Goal: Information Seeking & Learning: Check status

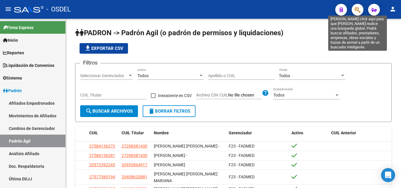
click at [360, 11] on icon "button" at bounding box center [358, 9] width 6 height 7
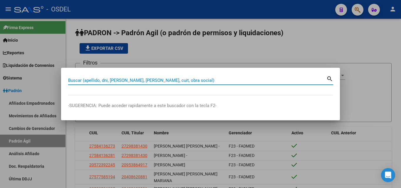
click at [183, 80] on input "Buscar (apellido, dni, [PERSON_NAME], [PERSON_NAME], cuit, obra social)" at bounding box center [197, 80] width 258 height 5
paste input "20267603139"
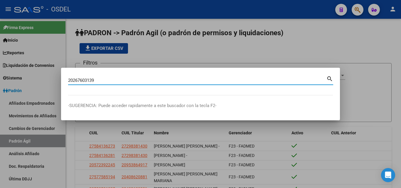
type input "20267603139"
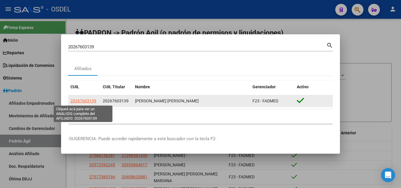
click at [82, 100] on span "20267603139" at bounding box center [83, 101] width 26 height 5
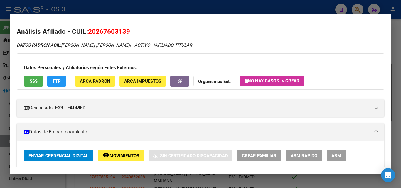
click at [38, 81] on button "SSS" at bounding box center [33, 81] width 19 height 11
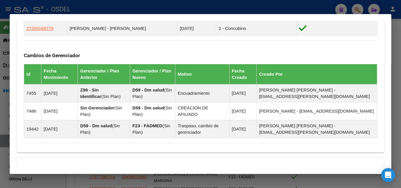
scroll to position [445, 0]
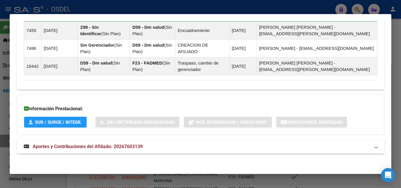
click at [108, 147] on span "Aportes y Contribuciones del Afiliado: 20267603139" at bounding box center [88, 147] width 110 height 6
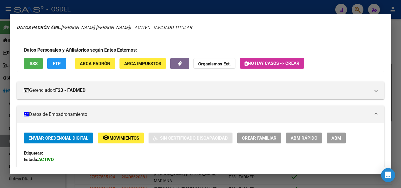
scroll to position [0, 0]
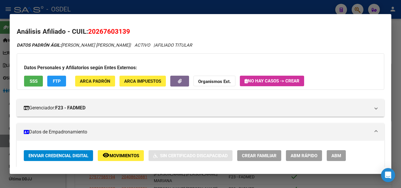
click at [38, 81] on button "SSS" at bounding box center [33, 81] width 19 height 11
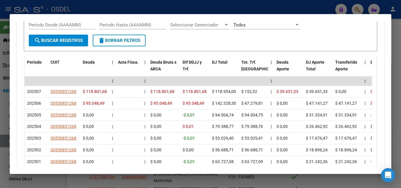
scroll to position [647, 0]
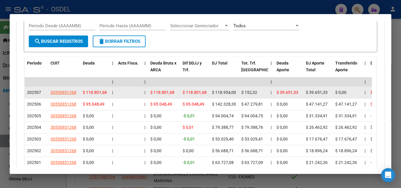
drag, startPoint x: 150, startPoint y: 93, endPoint x: 207, endPoint y: 95, distance: 57.3
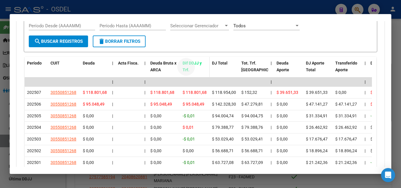
drag, startPoint x: 181, startPoint y: 62, endPoint x: 189, endPoint y: 68, distance: 10.0
click at [189, 68] on datatable-header-cell "Dif DDJJ y Trf." at bounding box center [194, 70] width 29 height 26
copy span "Dif DDJJ y Trf."
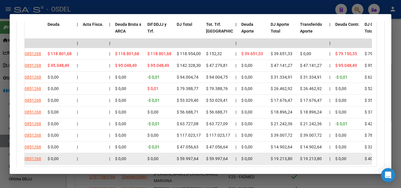
scroll to position [676, 0]
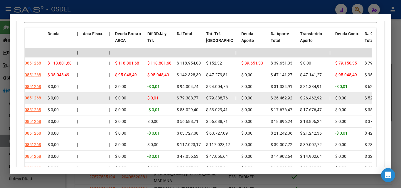
drag, startPoint x: 360, startPoint y: 115, endPoint x: 207, endPoint y: 99, distance: 154.2
click at [207, 99] on datatable-scroller "| | | | | | | | | | | | | 202507 30550851268 $ 118.801,68 | | $ 118.801,68 $ 11…" at bounding box center [162, 111] width 347 height 126
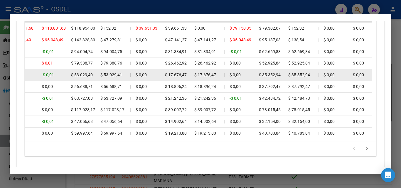
scroll to position [735, 0]
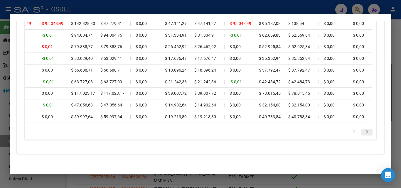
click at [364, 133] on icon "go to next page" at bounding box center [367, 133] width 8 height 7
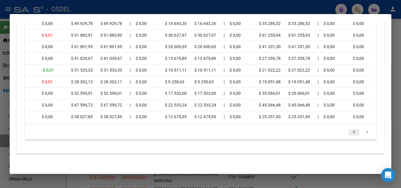
click at [351, 133] on icon "go to previous page" at bounding box center [354, 133] width 8 height 7
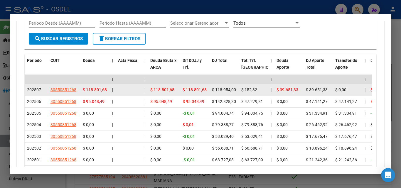
scroll to position [647, 0]
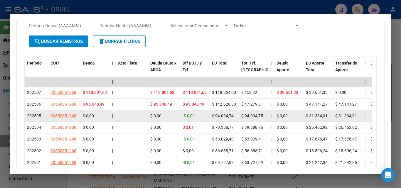
click at [209, 116] on datatable-body-cell "-$ 0,01" at bounding box center [194, 115] width 29 height 11
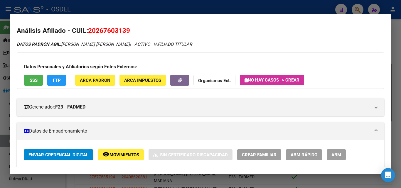
scroll to position [0, 0]
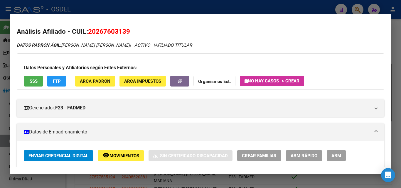
drag, startPoint x: 88, startPoint y: 32, endPoint x: 129, endPoint y: 29, distance: 40.6
click at [129, 29] on span "20267603139" at bounding box center [109, 32] width 42 height 8
copy span "20267603139"
click at [36, 82] on span "SSS" at bounding box center [34, 81] width 8 height 5
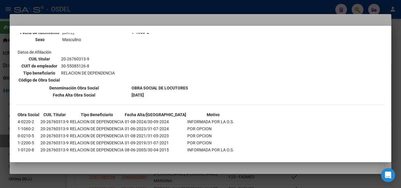
scroll to position [411, 0]
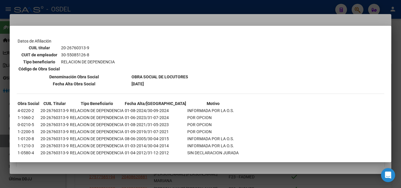
drag, startPoint x: 17, startPoint y: 110, endPoint x: 230, endPoint y: 109, distance: 213.2
drag, startPoint x: 18, startPoint y: 110, endPoint x: 214, endPoint y: 107, distance: 195.9
click at [214, 107] on tr "4-0220-2 20-26760313-9 RELACION DE DEPENDENCIA 01-08-2024/30-09-2024 INFORMADA …" at bounding box center [128, 110] width 222 height 6
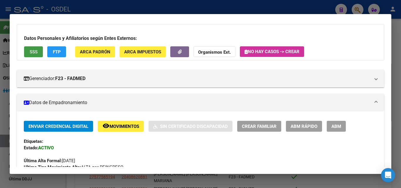
scroll to position [0, 0]
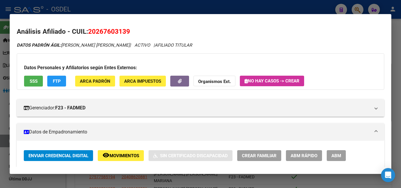
drag, startPoint x: 90, startPoint y: 30, endPoint x: 135, endPoint y: 30, distance: 44.9
click at [135, 30] on h2 "Análisis Afiliado - CUIL: 20267603139" at bounding box center [201, 32] width 368 height 10
copy span "20267603139"
click at [37, 81] on span "SSS" at bounding box center [34, 81] width 8 height 5
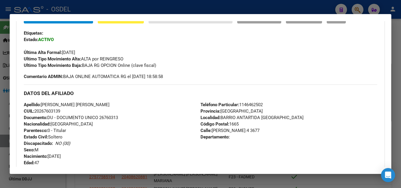
scroll to position [206, 0]
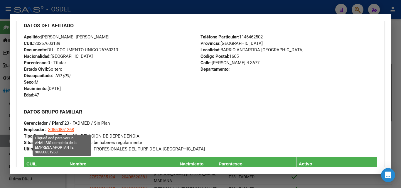
click at [70, 130] on span "30550851268" at bounding box center [61, 129] width 26 height 5
type textarea "30550851268"
click at [60, 128] on span "30550851268" at bounding box center [61, 129] width 26 height 5
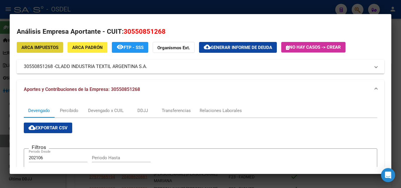
click at [61, 49] on button "ARCA Impuestos" at bounding box center [40, 47] width 46 height 11
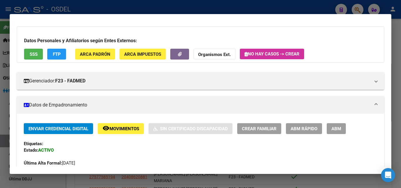
scroll to position [0, 0]
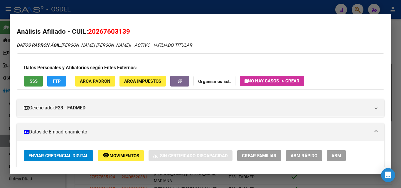
click at [33, 83] on span "SSS" at bounding box center [34, 81] width 8 height 5
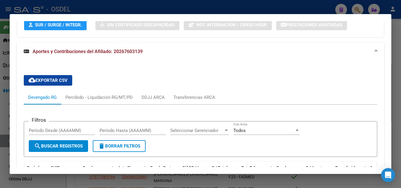
scroll to position [530, 0]
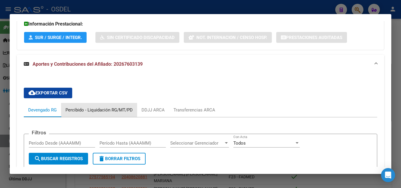
click at [115, 112] on div "Percibido - Liquidación RG/MT/PD" at bounding box center [98, 110] width 67 height 6
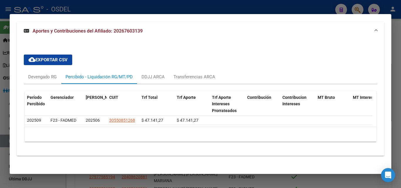
scroll to position [569, 0]
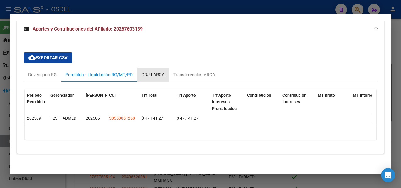
click at [161, 72] on div "DDJJ ARCA" at bounding box center [153, 75] width 23 height 6
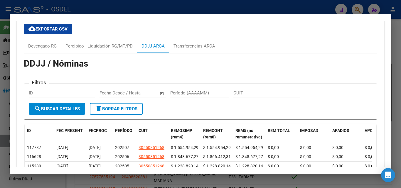
scroll to position [564, 0]
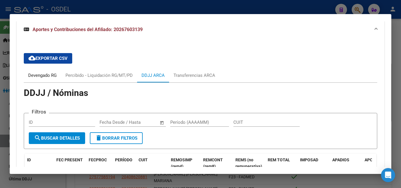
click at [41, 77] on div "Devengado RG" at bounding box center [42, 75] width 28 height 6
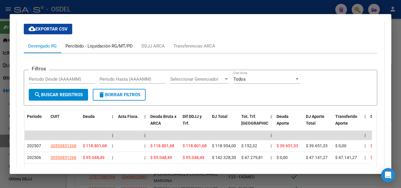
click at [85, 48] on div "Percibido - Liquidación RG/MT/PD" at bounding box center [98, 46] width 67 height 6
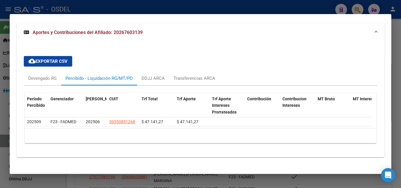
scroll to position [569, 0]
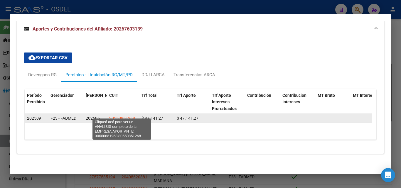
click at [129, 116] on span "30550851268" at bounding box center [122, 118] width 26 height 5
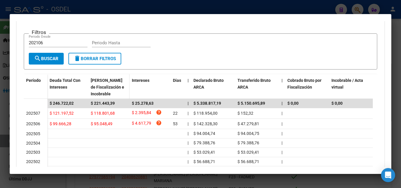
scroll to position [117, 0]
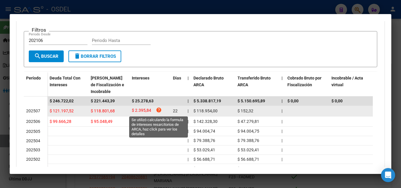
click at [159, 109] on icon "help" at bounding box center [159, 110] width 6 height 6
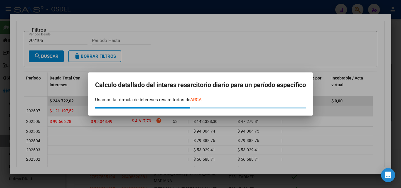
click at [159, 109] on mat-dialog-container "Calculo detallado del interes resarcitorio diario para un período específico Us…" at bounding box center [200, 94] width 225 height 43
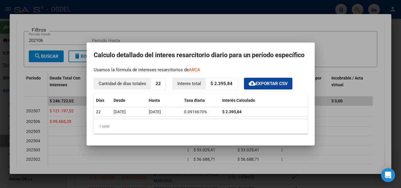
click at [317, 47] on div at bounding box center [200, 94] width 401 height 188
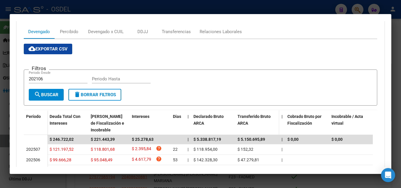
scroll to position [0, 0]
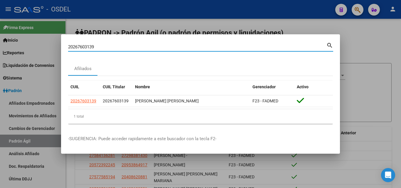
drag, startPoint x: 99, startPoint y: 47, endPoint x: 50, endPoint y: 48, distance: 49.3
click at [50, 48] on div "20267603139 Buscar (apellido, dni, cuil, nro traspaso, cuit, obra social) searc…" at bounding box center [200, 94] width 401 height 188
paste input "7346170498"
type input "27346170498"
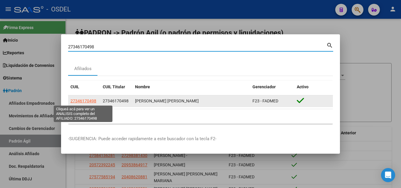
click at [79, 102] on span "27346170498" at bounding box center [83, 101] width 26 height 5
type textarea "27346170498"
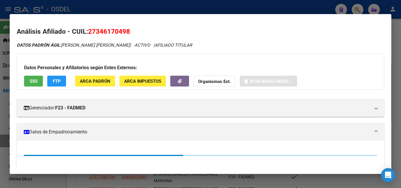
click at [30, 81] on span "SSS" at bounding box center [34, 81] width 8 height 5
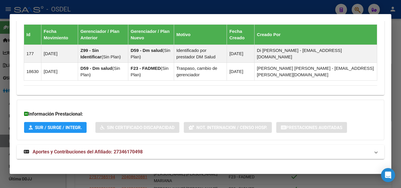
scroll to position [416, 0]
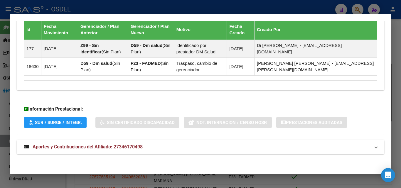
click at [113, 147] on span "Aportes y Contribuciones del Afiliado: 27346170498" at bounding box center [88, 147] width 110 height 6
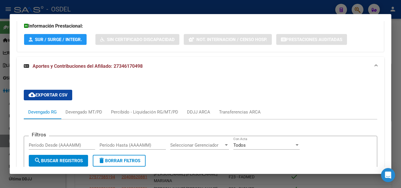
scroll to position [510, 0]
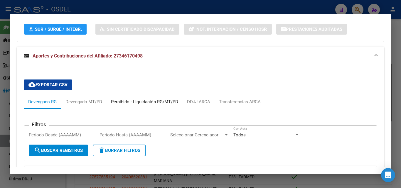
click at [156, 100] on div "Percibido - Liquidación RG/MT/PD" at bounding box center [144, 102] width 67 height 6
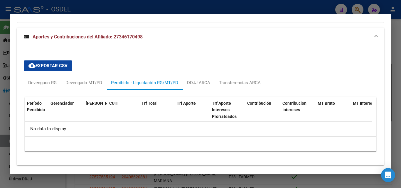
scroll to position [540, 0]
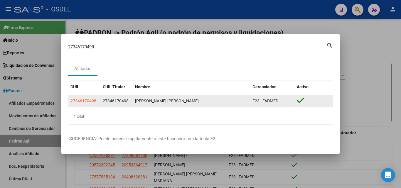
drag, startPoint x: 136, startPoint y: 101, endPoint x: 190, endPoint y: 99, distance: 54.1
click at [190, 99] on div "[PERSON_NAME] [PERSON_NAME]" at bounding box center [191, 101] width 113 height 7
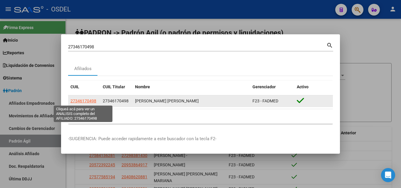
click at [91, 101] on span "27346170498" at bounding box center [83, 101] width 26 height 5
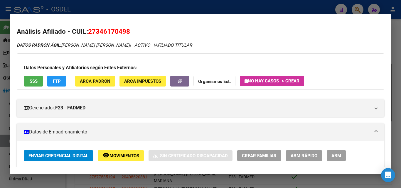
click at [42, 83] on button "SSS" at bounding box center [33, 81] width 19 height 11
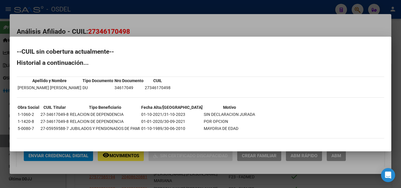
drag, startPoint x: 20, startPoint y: 51, endPoint x: 122, endPoint y: 61, distance: 102.7
click at [116, 50] on h2 "--CUIL sin cobertura actualmente--" at bounding box center [201, 52] width 368 height 6
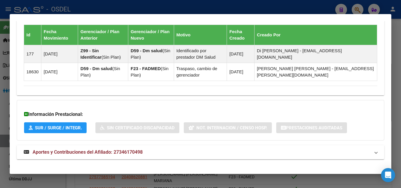
scroll to position [411, 0]
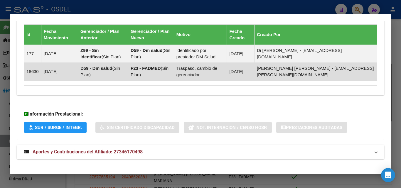
drag, startPoint x: 96, startPoint y: 69, endPoint x: 131, endPoint y: 69, distance: 35.2
click at [128, 69] on td "D59 - [PERSON_NAME] ( Sin Plan )" at bounding box center [103, 72] width 50 height 18
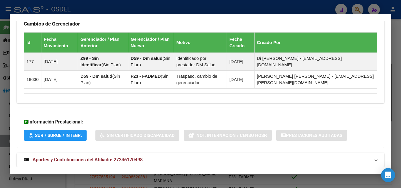
scroll to position [416, 0]
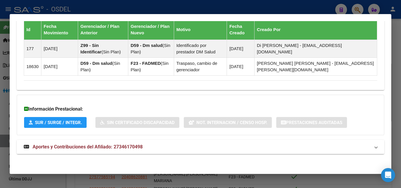
click at [120, 147] on span "Aportes y Contribuciones del Afiliado: 27346170498" at bounding box center [88, 147] width 110 height 6
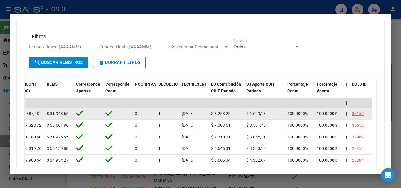
scroll to position [0, 898]
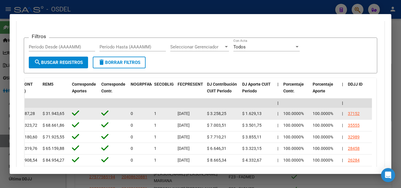
drag, startPoint x: 26, startPoint y: 114, endPoint x: 371, endPoint y: 113, distance: 344.2
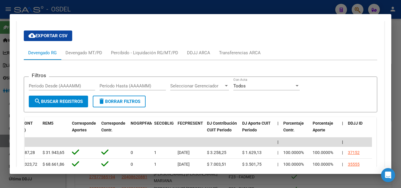
scroll to position [568, 0]
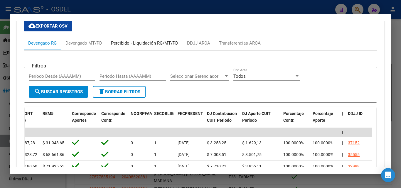
click at [131, 43] on div "Percibido - Liquidación RG/MT/PD" at bounding box center [144, 43] width 67 height 6
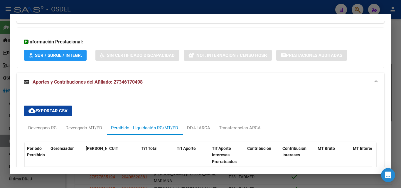
scroll to position [423, 0]
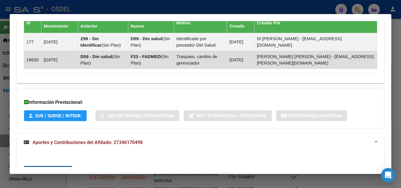
drag, startPoint x: 45, startPoint y: 61, endPoint x: 83, endPoint y: 62, distance: 38.8
click at [83, 62] on tr "18630 [DATE] D59 - [PERSON_NAME] ( Sin Plan ) F23 - FADMED ( Sin Plan ) Traspas…" at bounding box center [200, 60] width 353 height 18
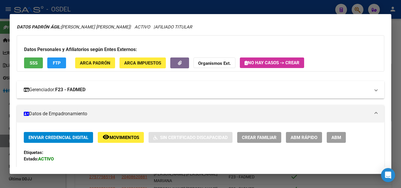
scroll to position [0, 0]
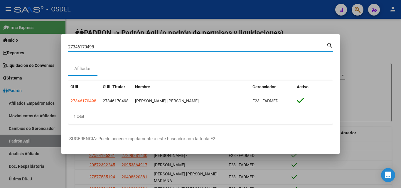
drag, startPoint x: 100, startPoint y: 48, endPoint x: 53, endPoint y: 46, distance: 46.2
click at [53, 46] on div "27346170498 Buscar (apellido, dni, cuil, nro traspaso, cuit, obra social) searc…" at bounding box center [200, 94] width 401 height 188
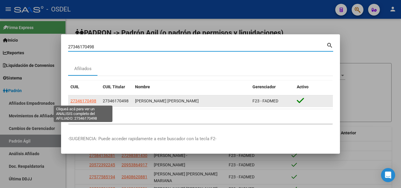
click at [93, 100] on span "27346170498" at bounding box center [83, 101] width 26 height 5
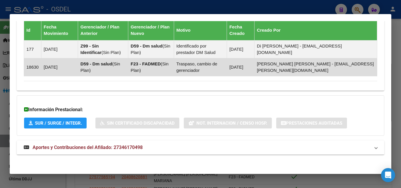
scroll to position [416, 0]
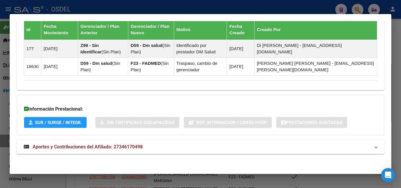
click at [76, 148] on span "Aportes y Contribuciones del Afiliado: 27346170498" at bounding box center [88, 147] width 110 height 6
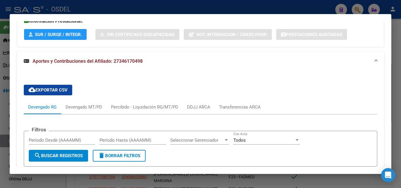
scroll to position [563, 0]
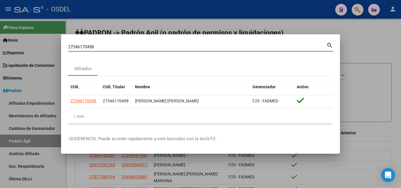
drag, startPoint x: 100, startPoint y: 48, endPoint x: 58, endPoint y: 48, distance: 41.4
click at [58, 48] on div "27346170498 Buscar (apellido, dni, cuil, nro traspaso, cuit, obra social) searc…" at bounding box center [200, 94] width 401 height 188
paste input "0-35988841-5"
type input "20359888415"
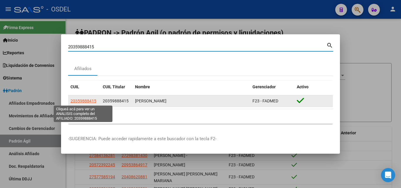
click at [93, 100] on span "20359888415" at bounding box center [83, 101] width 26 height 5
type textarea "20359888415"
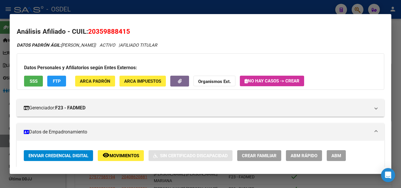
click at [37, 78] on span "SSS" at bounding box center [34, 80] width 8 height 5
